Goal: Navigation & Orientation: Understand site structure

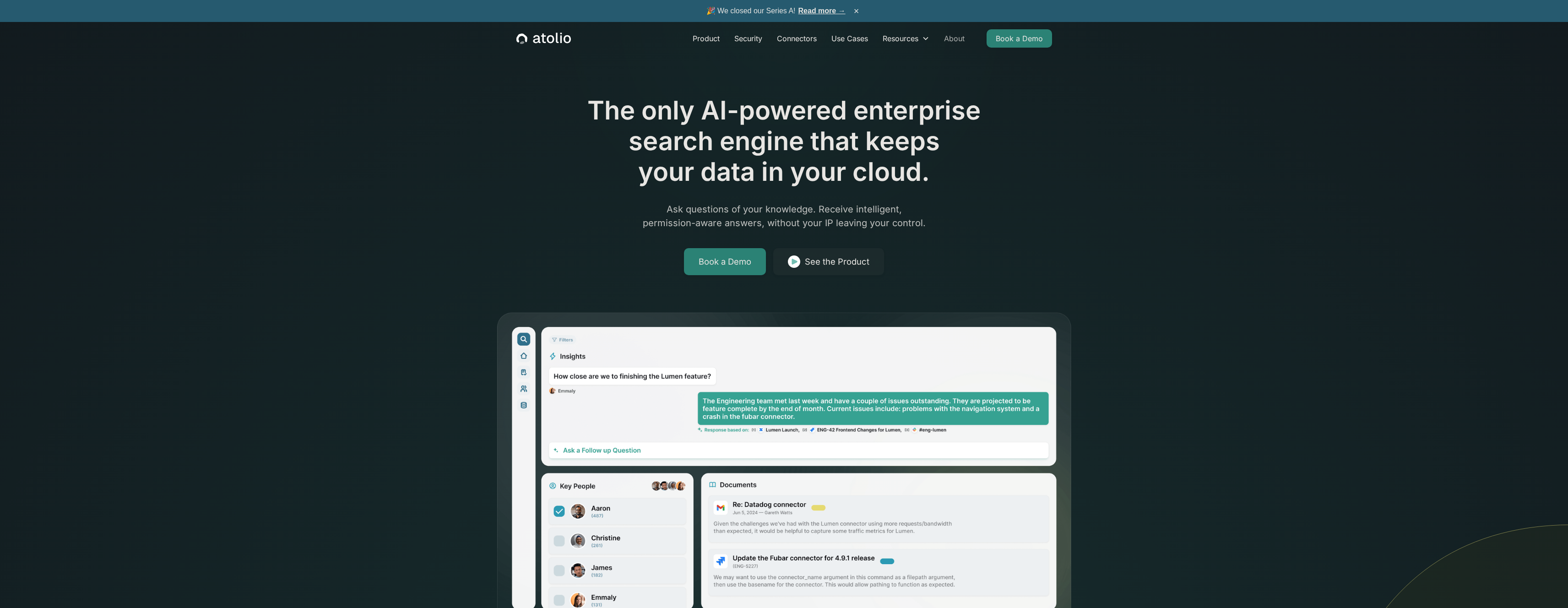
click at [956, 42] on link "About" at bounding box center [954, 39] width 35 height 18
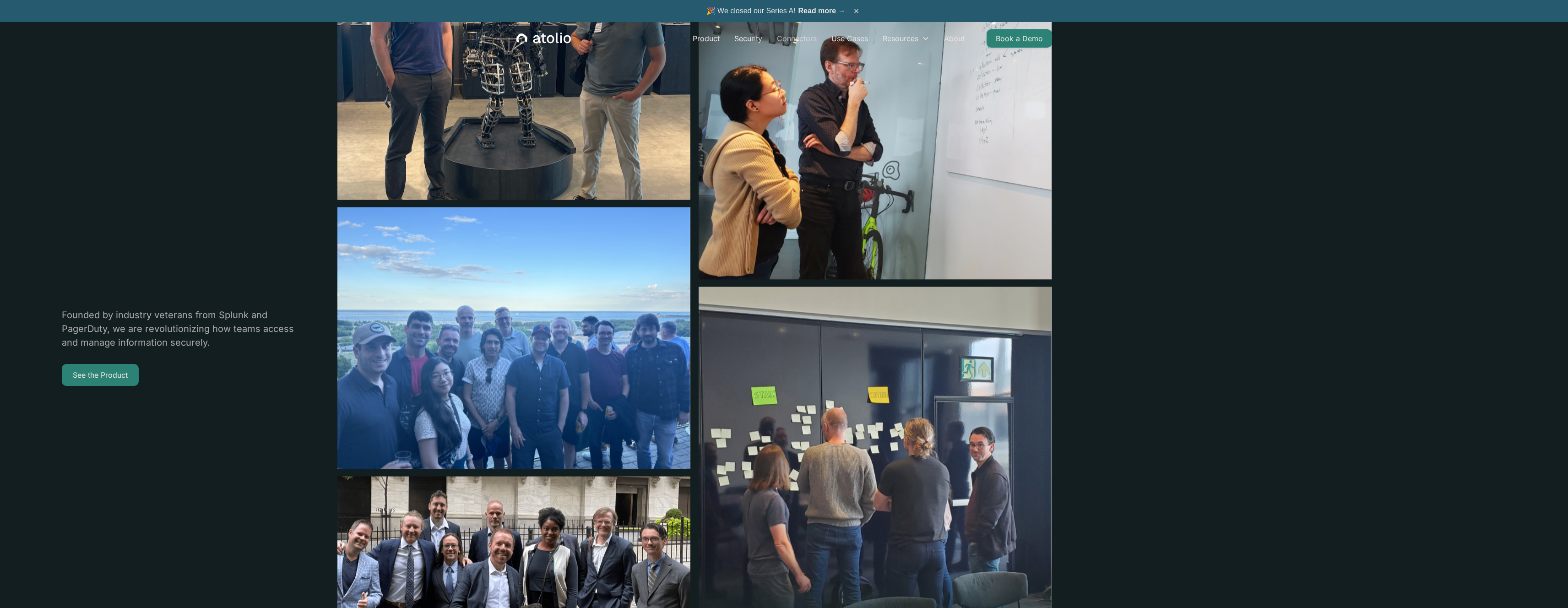
click at [789, 37] on link "Connectors" at bounding box center [796, 39] width 54 height 18
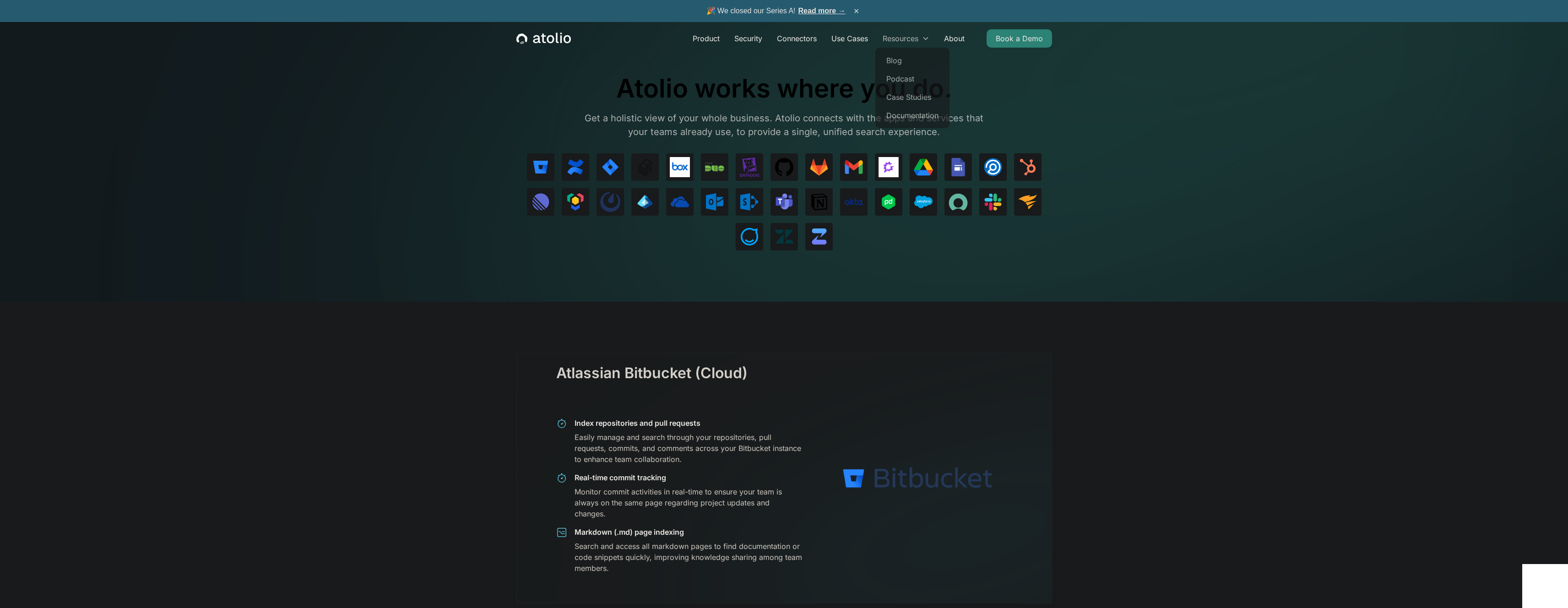
click at [920, 37] on div "Resources" at bounding box center [906, 39] width 61 height 18
click at [956, 40] on link "About" at bounding box center [954, 39] width 35 height 18
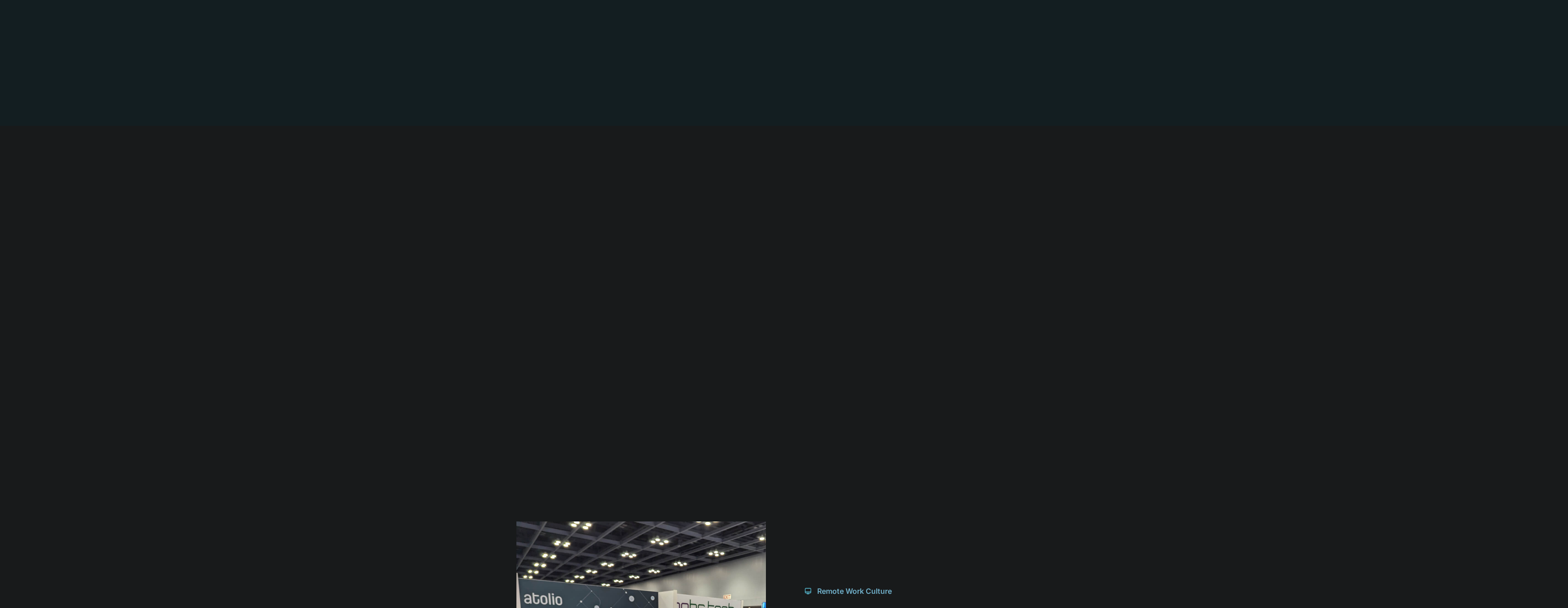
scroll to position [800, 0]
